Goal: Transaction & Acquisition: Purchase product/service

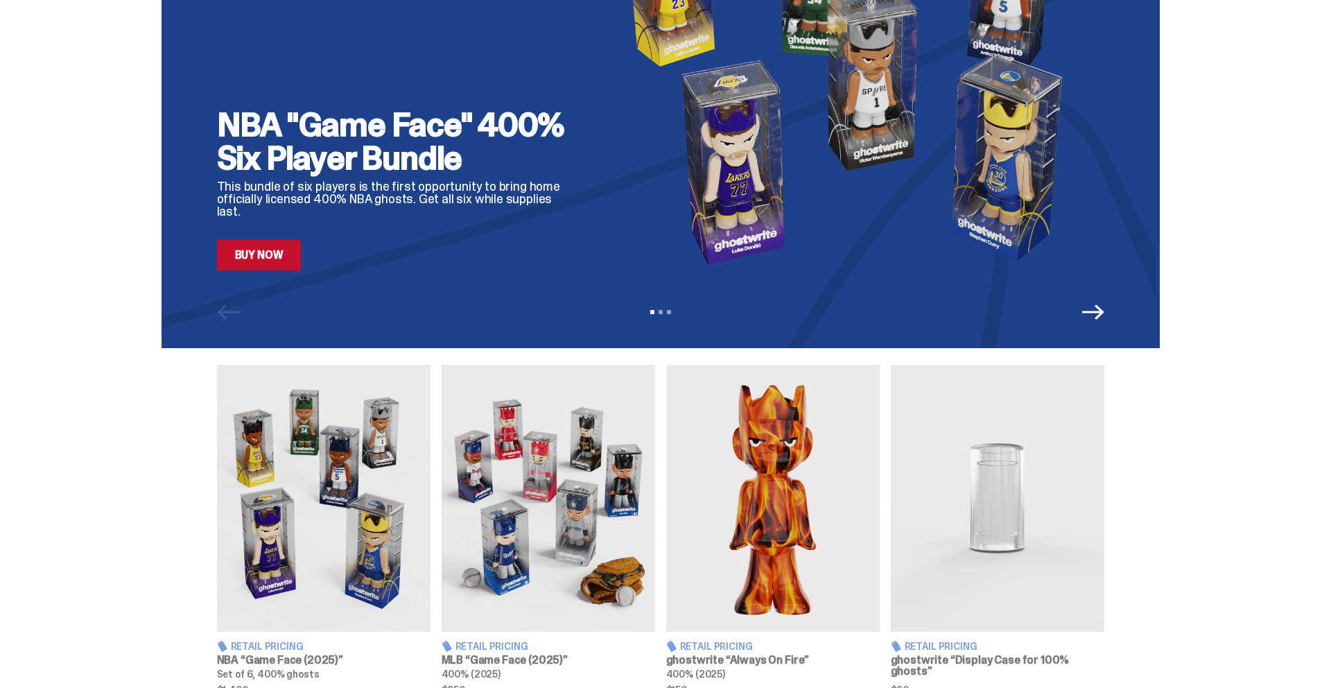
scroll to position [221, 0]
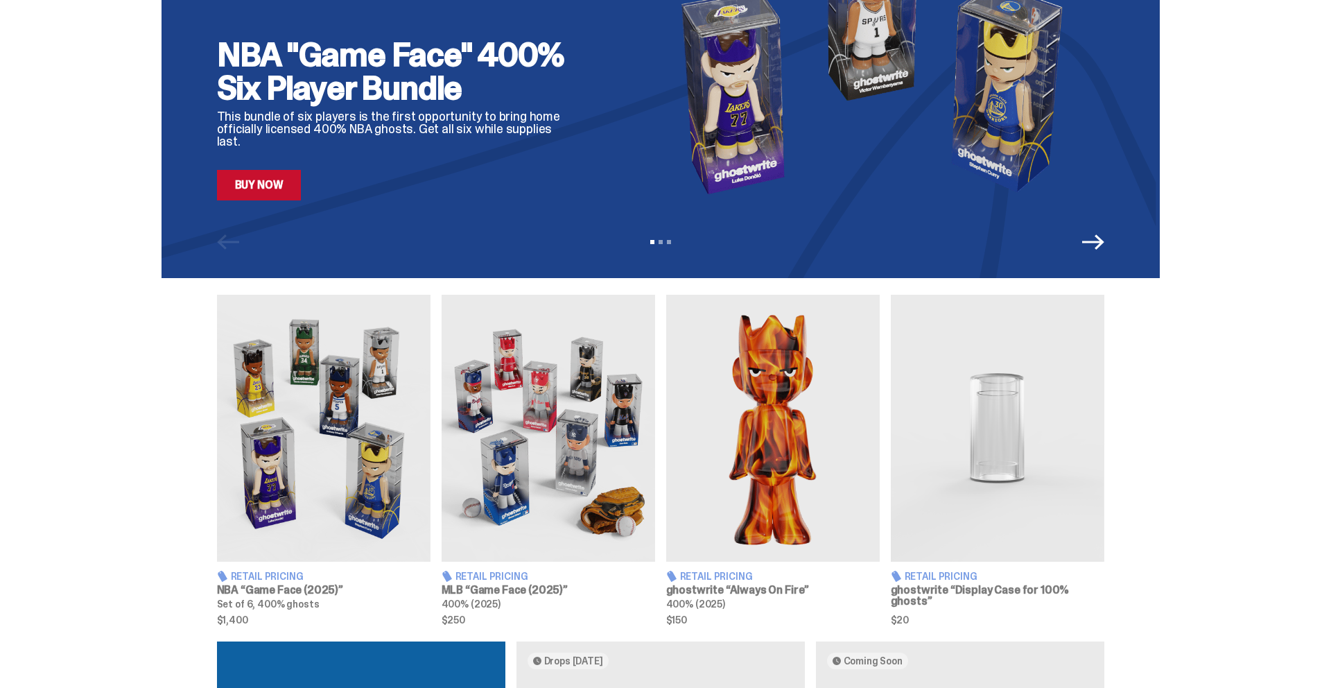
click at [326, 443] on img at bounding box center [323, 428] width 213 height 267
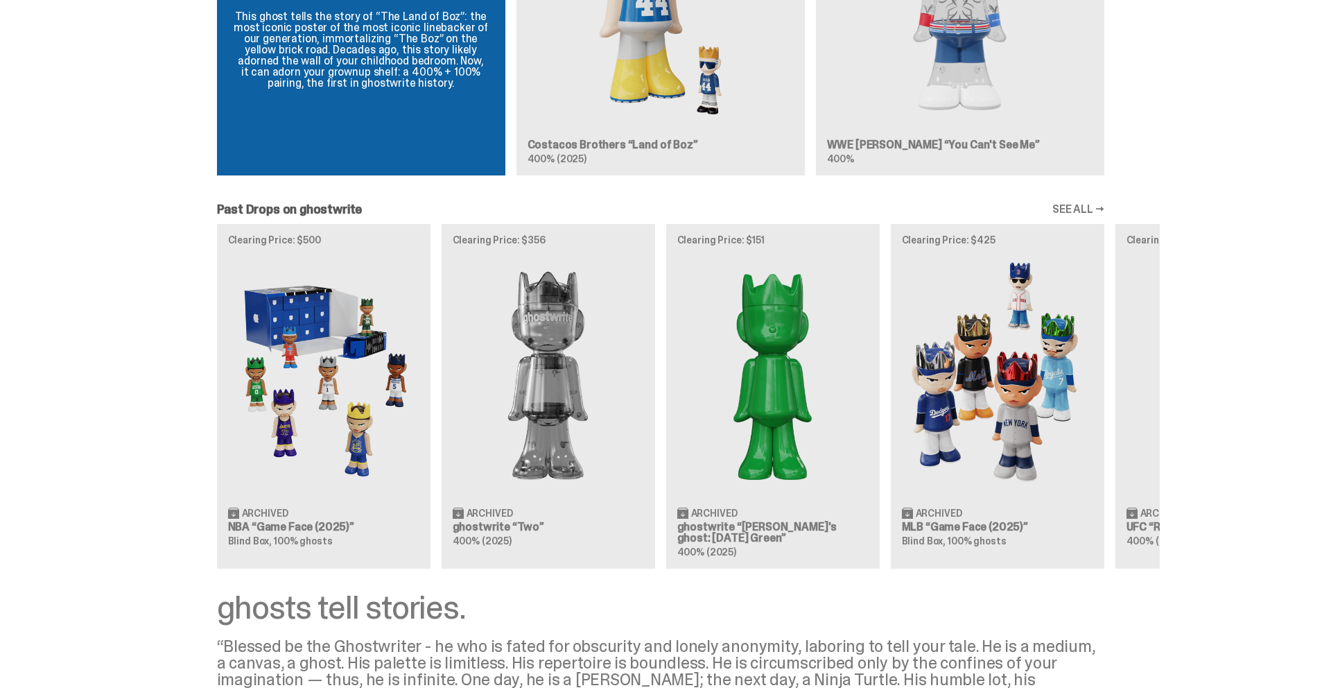
scroll to position [1052, 0]
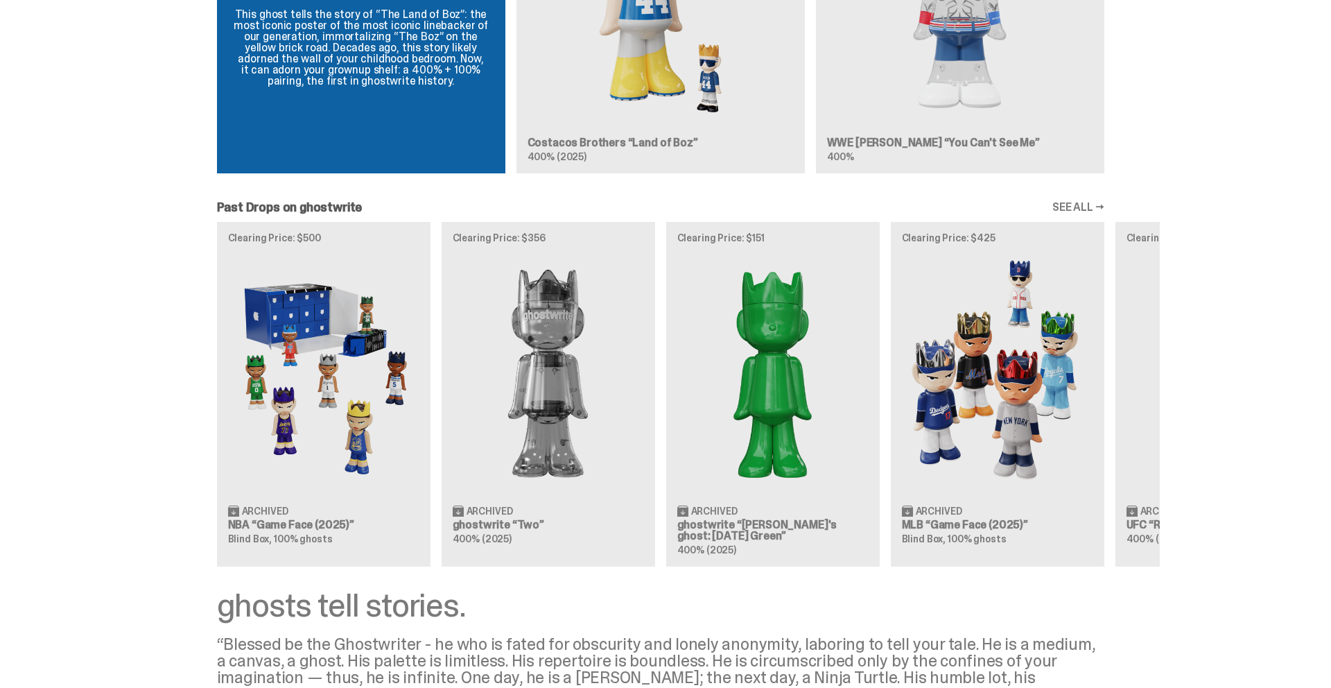
click at [305, 438] on div "Clearing Price: $500 Archived NBA “Game Face (2025)” Blind Box, 100% ghosts Cle…" at bounding box center [661, 394] width 998 height 344
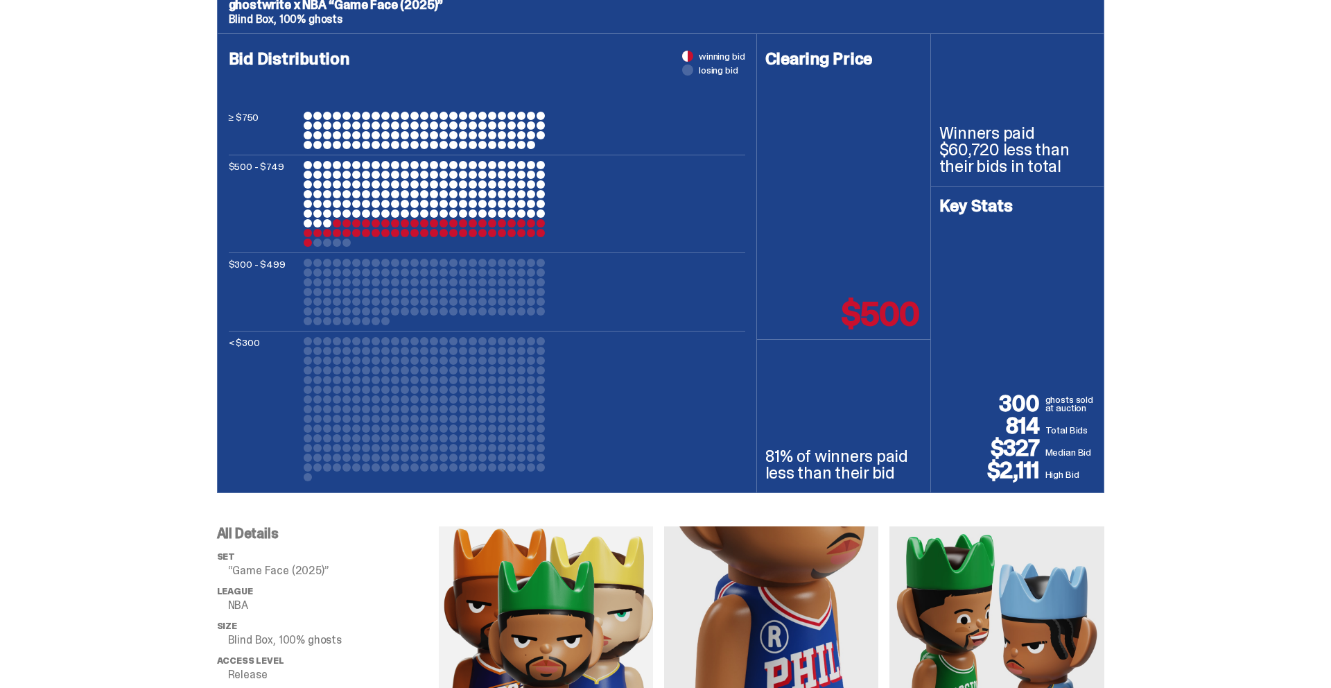
scroll to position [570, 0]
